Goal: Transaction & Acquisition: Book appointment/travel/reservation

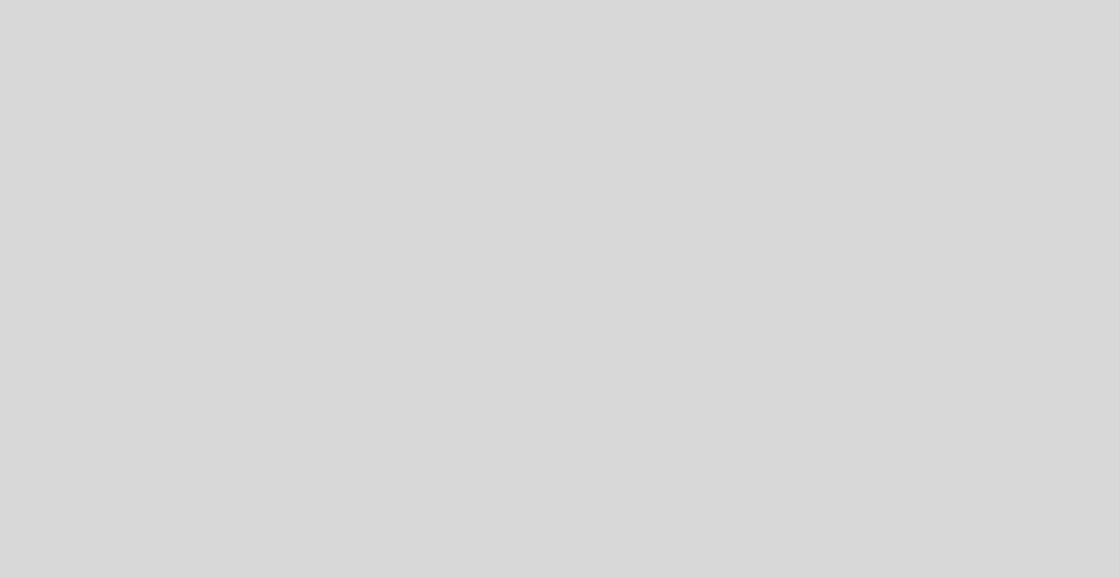
select select "es"
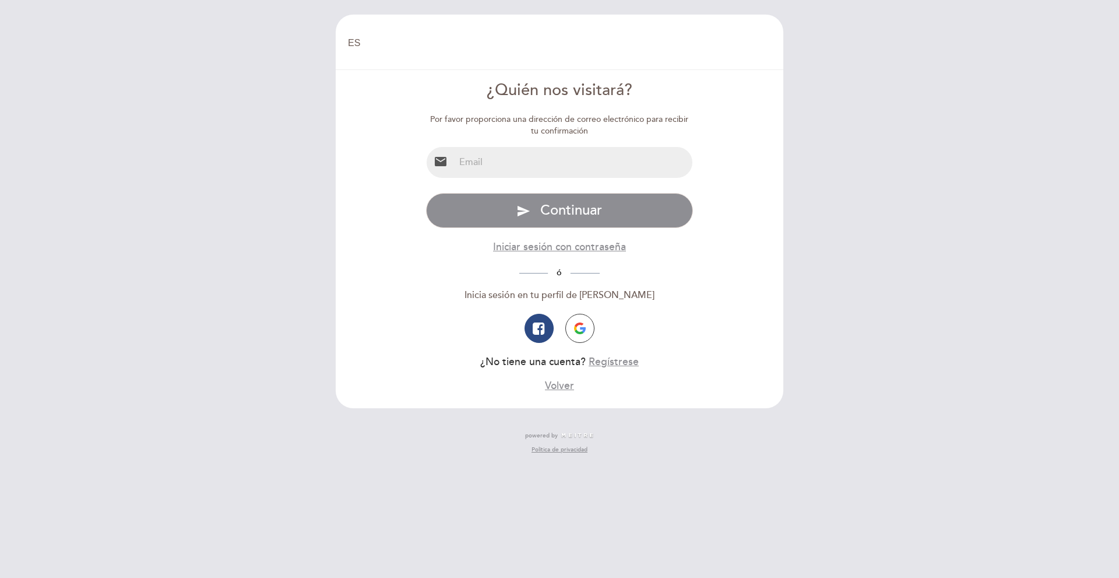
click at [494, 164] on input "email" at bounding box center [574, 162] width 238 height 31
type input "marianocbar2@gmail.com"
click at [608, 361] on button "Regístrese" at bounding box center [614, 361] width 50 height 15
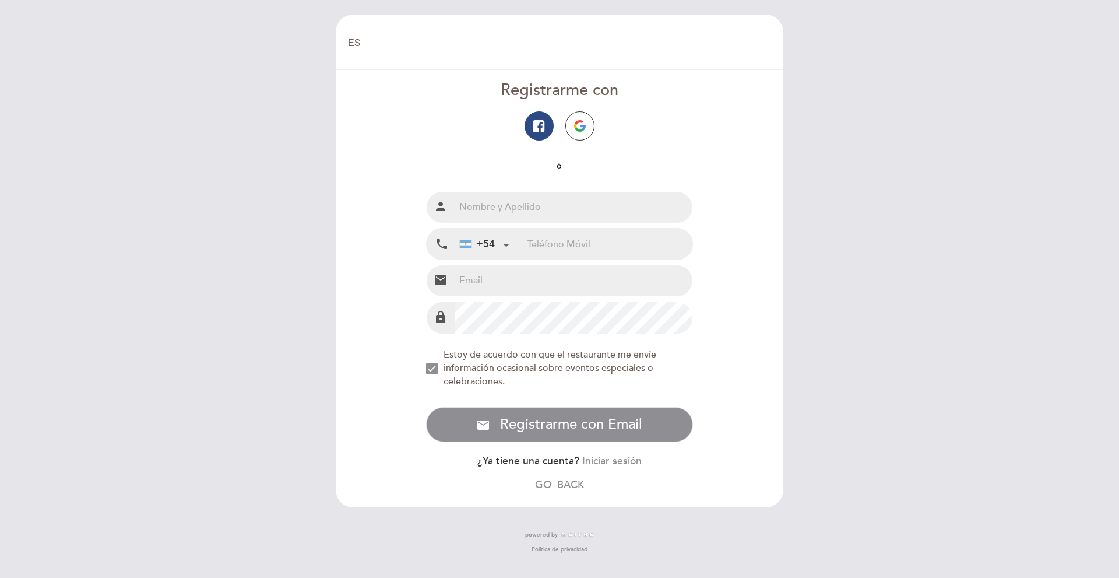
click at [525, 202] on input "text" at bounding box center [574, 207] width 238 height 31
type input "[PERSON_NAME]"
type input "marianocbar2@gmail.com"
click at [595, 241] on input "tel" at bounding box center [610, 244] width 165 height 31
type input "3571638034"
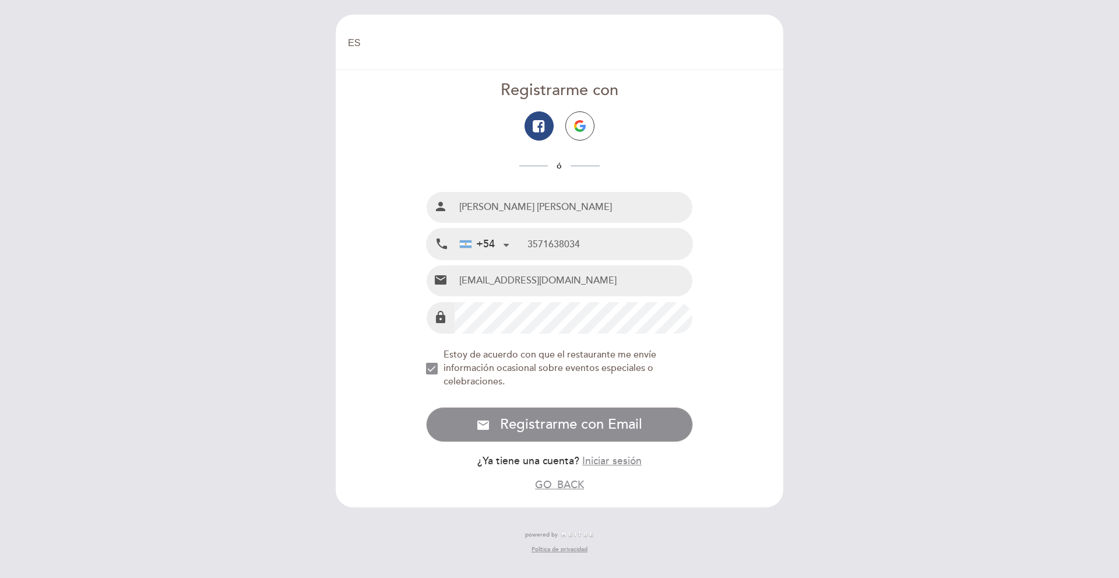
click at [303, 329] on div "EN ES PT Bienvenido Bienvenido, Cambiar usuario Hacer una reserva Registrarme c…" at bounding box center [559, 289] width 1119 height 578
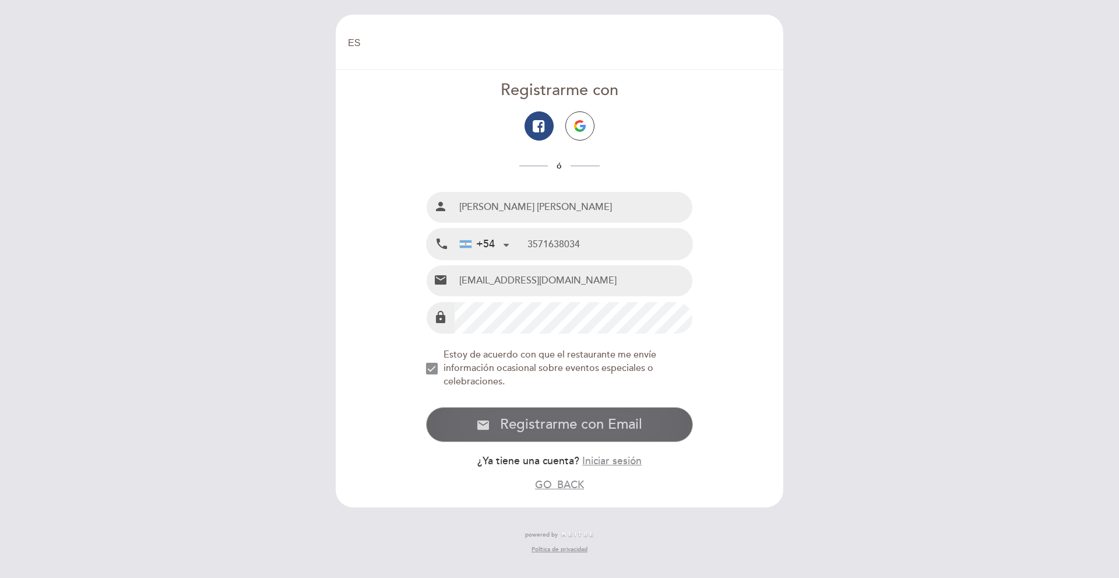
click at [534, 424] on span "Registrarme con Email" at bounding box center [571, 424] width 142 height 17
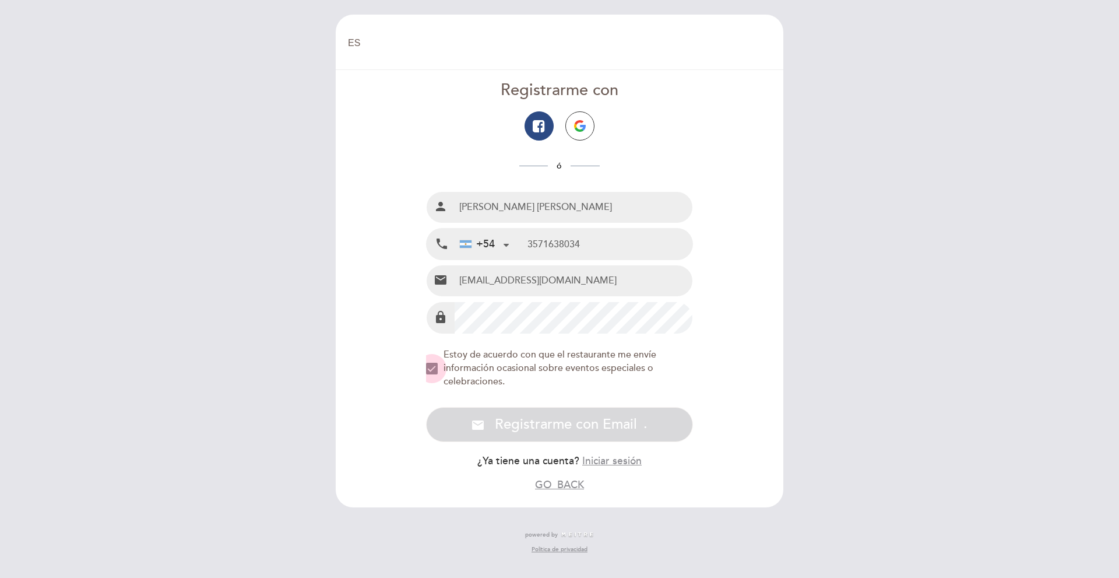
click at [429, 367] on div "NEW_MODAL_AGREE_RESTAURANT_SEND_OCCASIONAL_INFO" at bounding box center [432, 369] width 12 height 12
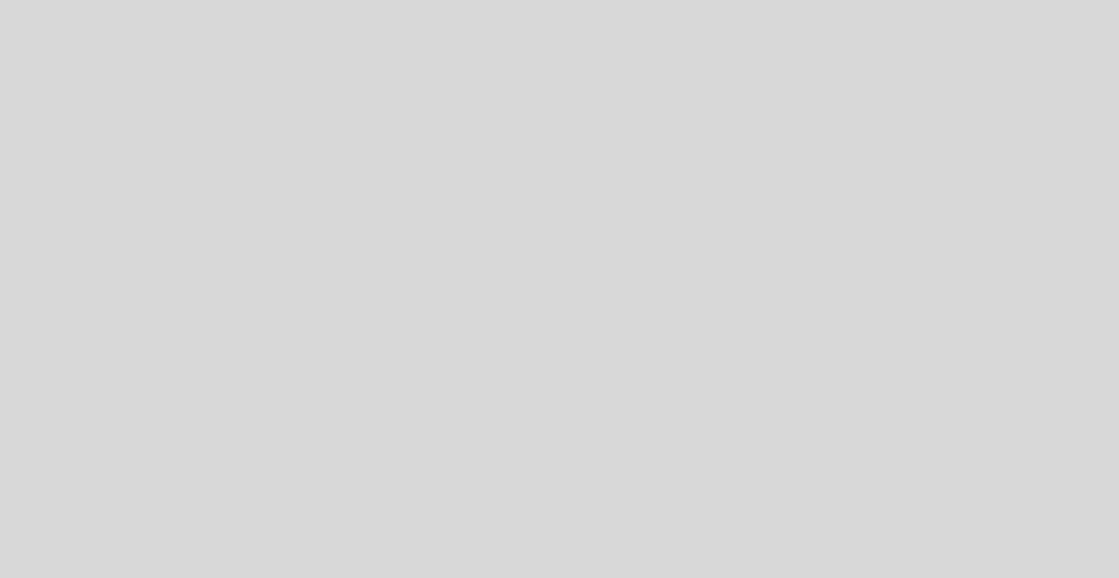
select select "es"
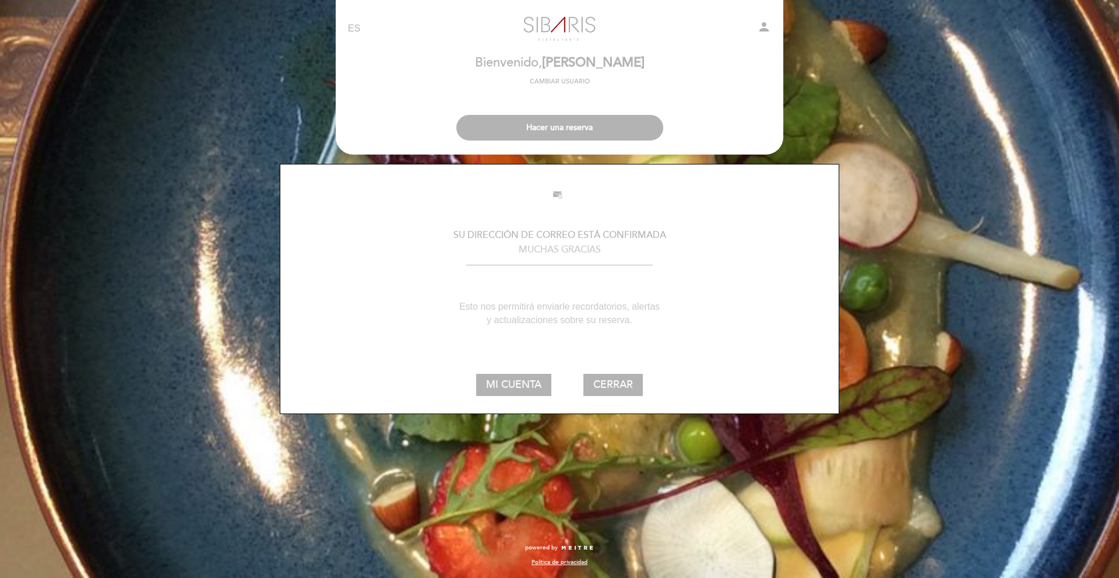
click at [566, 230] on h1 "SU DIRECCIÓN DE CORREO ESTÁ CONFIRMADA" at bounding box center [559, 235] width 541 height 10
